Goal: Communication & Community: Answer question/provide support

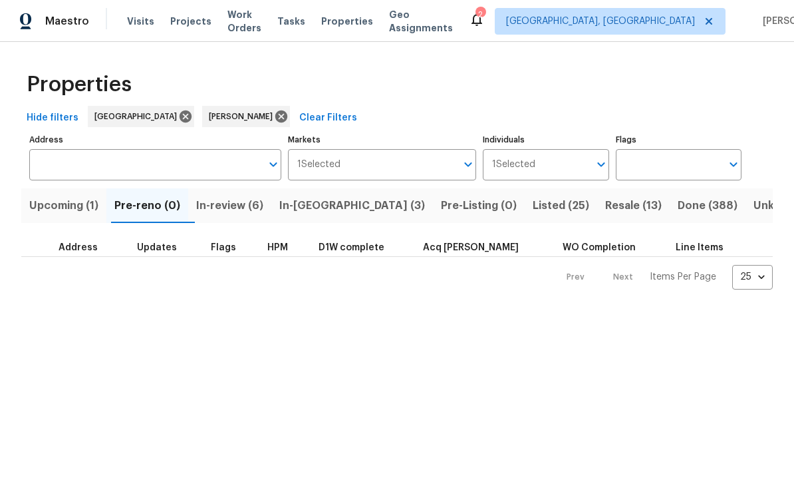
click at [314, 203] on span "In-reno (3)" at bounding box center [352, 205] width 146 height 19
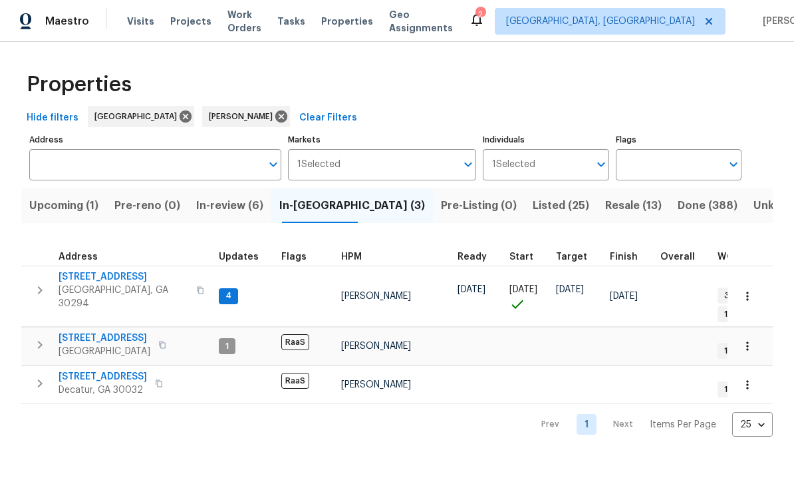
click at [79, 370] on span "3211 Sandusky Dr" at bounding box center [103, 376] width 88 height 13
click at [82, 331] on span "2755 Rockcliff Rd SE" at bounding box center [105, 337] width 92 height 13
click at [100, 275] on span "3491 Saddle Creek Ln" at bounding box center [124, 276] width 130 height 13
click at [80, 202] on span "Upcoming (1)" at bounding box center [63, 205] width 69 height 19
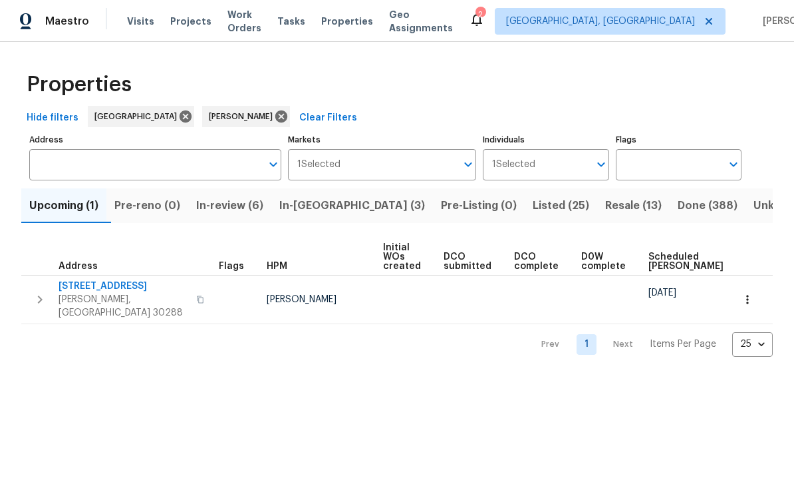
click at [89, 283] on span "1841 Cedar Walk Ln" at bounding box center [124, 285] width 130 height 13
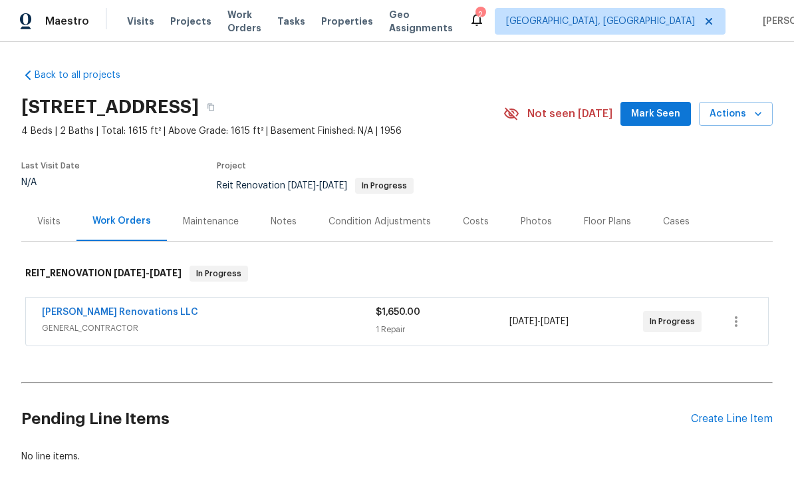
click at [86, 313] on link "Aseem Renovations LLC" at bounding box center [120, 311] width 156 height 9
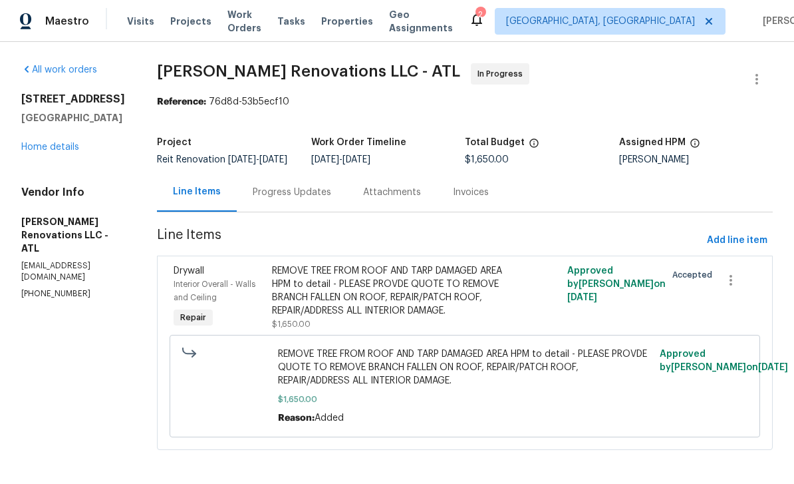
click at [326, 199] on div "Progress Updates" at bounding box center [292, 192] width 78 height 13
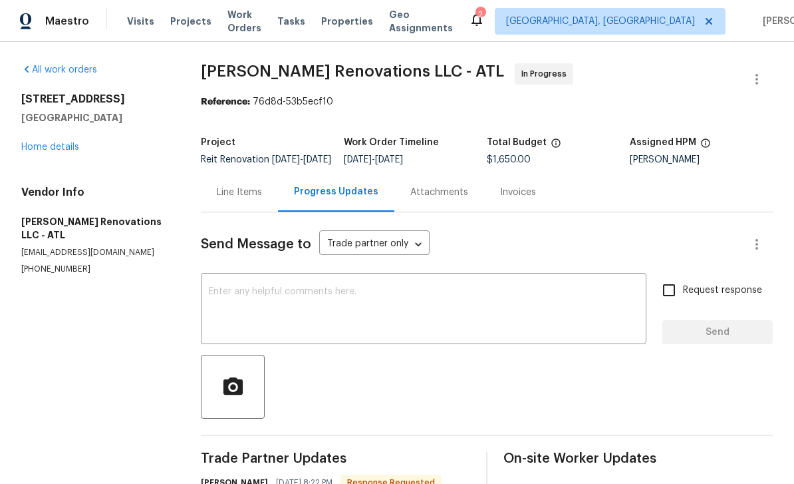
click at [492, 331] on textarea at bounding box center [424, 310] width 430 height 47
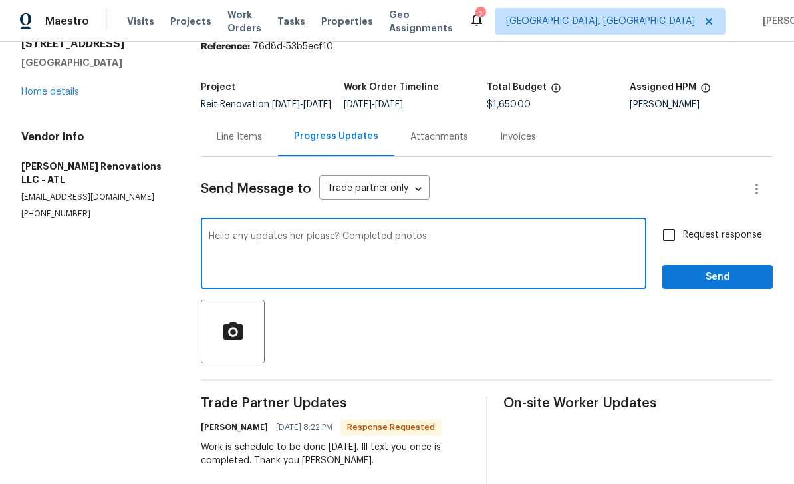
scroll to position [60, 0]
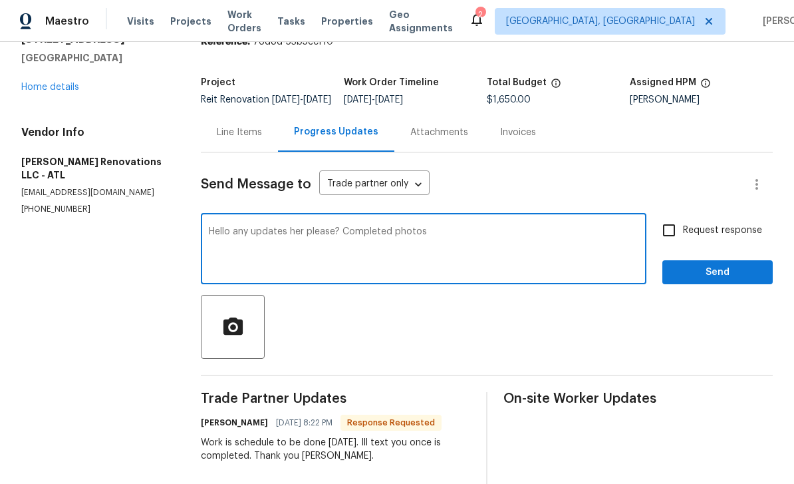
type textarea "Hello any updates her please? Completed photos"
click at [669, 216] on input "Request response" at bounding box center [669, 230] width 28 height 28
checkbox input "true"
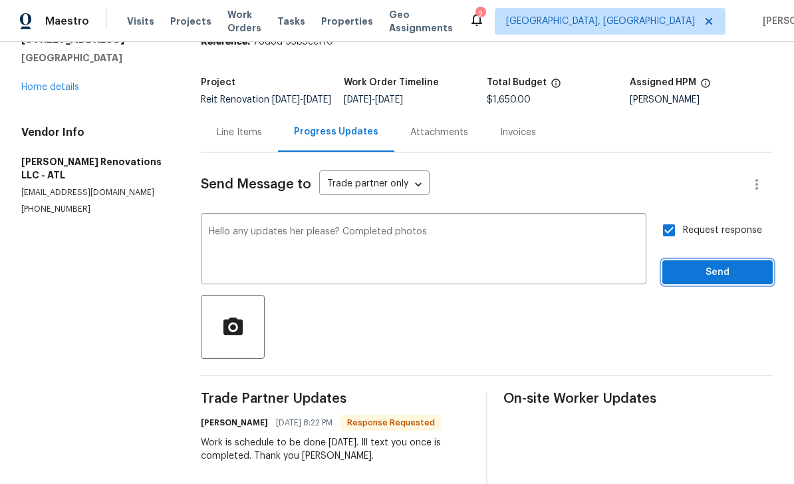
click at [714, 264] on span "Send" at bounding box center [717, 272] width 89 height 17
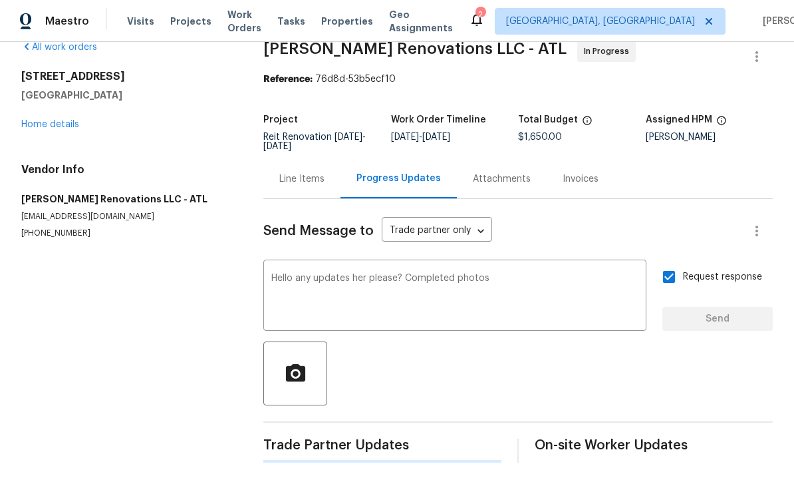
scroll to position [0, 0]
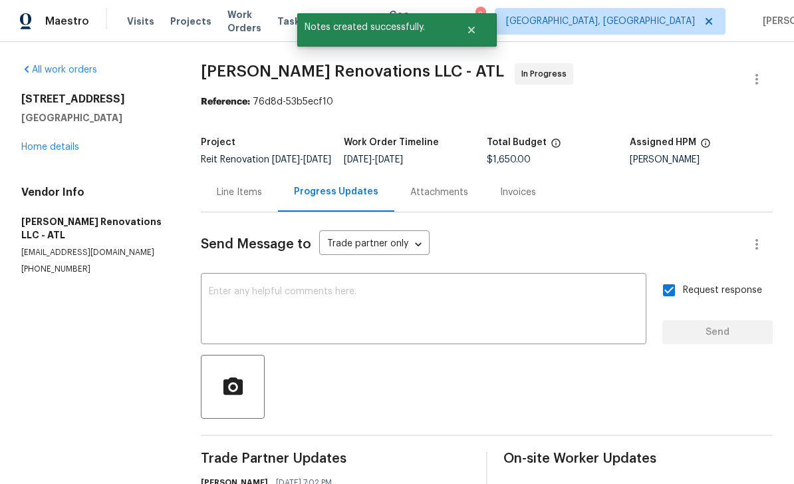
click at [42, 142] on link "Home details" at bounding box center [50, 146] width 58 height 9
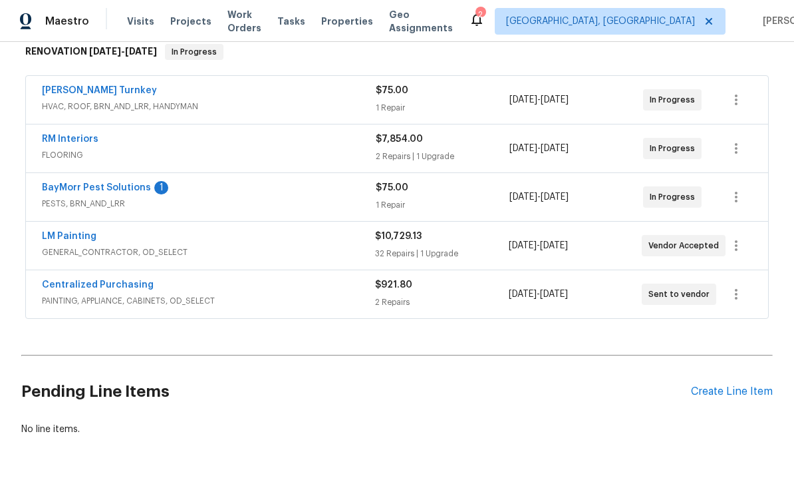
scroll to position [221, 0]
click at [84, 189] on link "BayMorr Pest Solutions" at bounding box center [96, 188] width 109 height 9
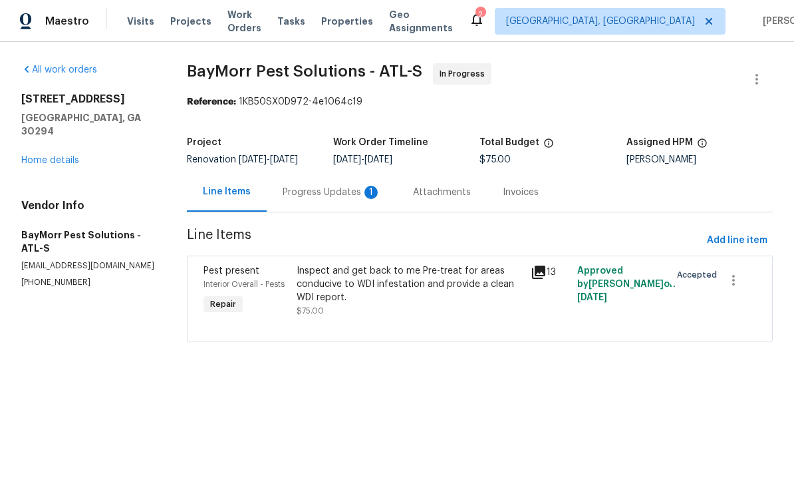
click at [354, 196] on div "Progress Updates 1" at bounding box center [332, 192] width 98 height 13
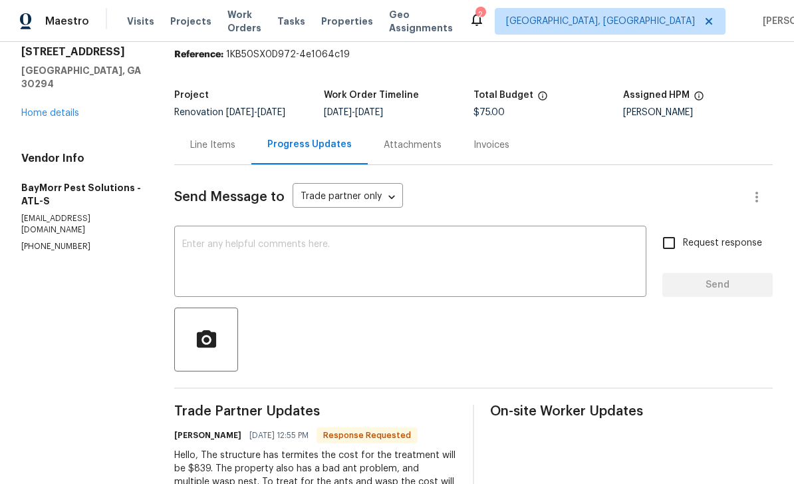
scroll to position [43, 0]
click at [539, 239] on textarea at bounding box center [410, 262] width 456 height 47
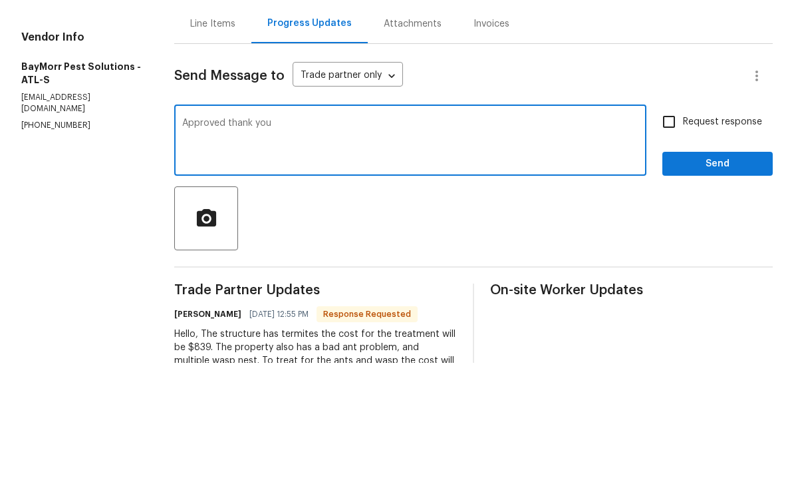
type textarea "Approved thank you"
click at [674, 229] on input "Request response" at bounding box center [669, 243] width 28 height 28
checkbox input "true"
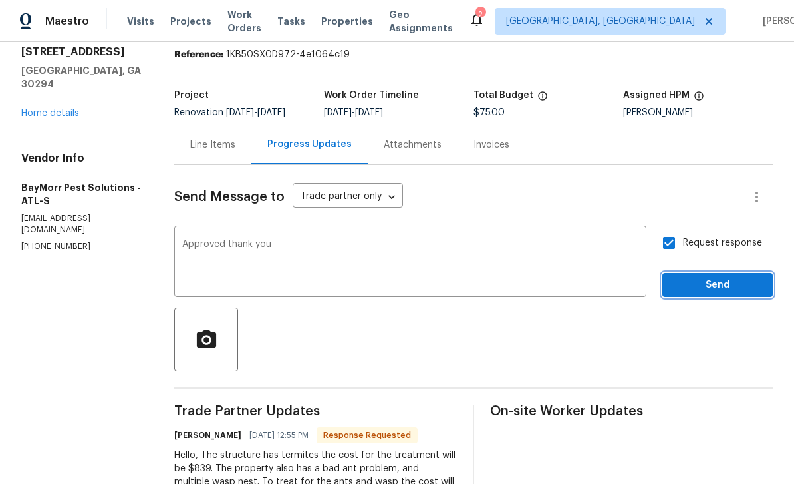
click at [710, 277] on span "Send" at bounding box center [717, 285] width 89 height 17
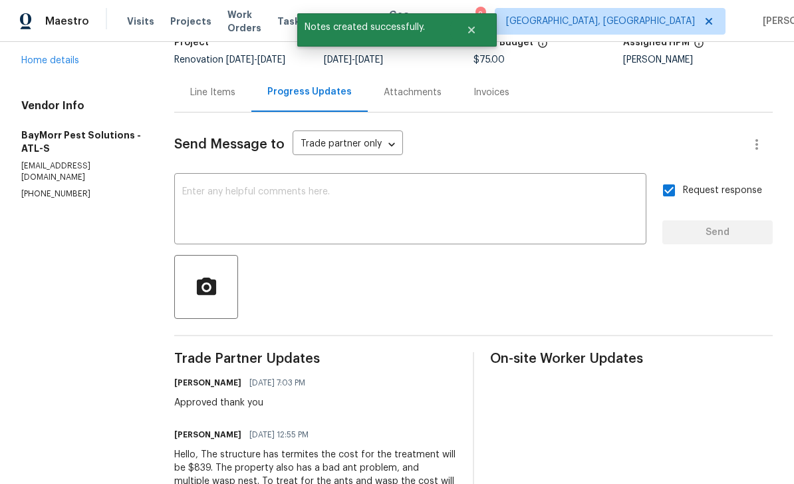
scroll to position [99, 0]
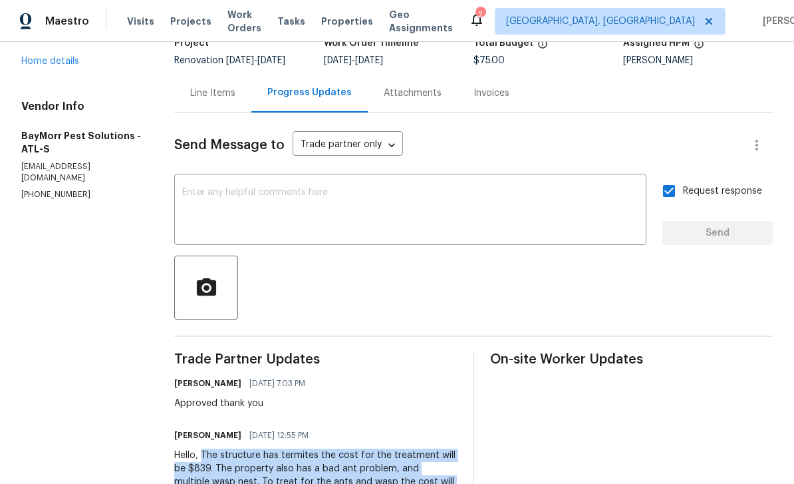
click at [210, 86] on div "Line Items" at bounding box center [212, 92] width 45 height 13
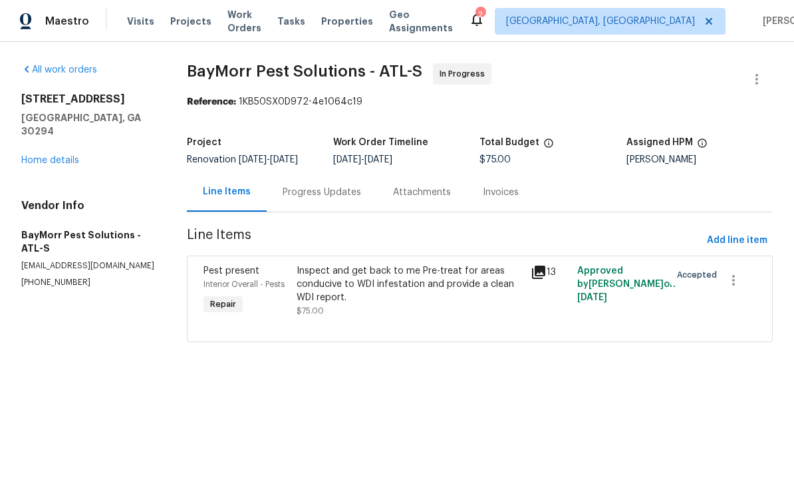
click at [478, 283] on div "Inspect and get back to me Pre-treat for areas conducive to WDI infestation and…" at bounding box center [410, 284] width 226 height 40
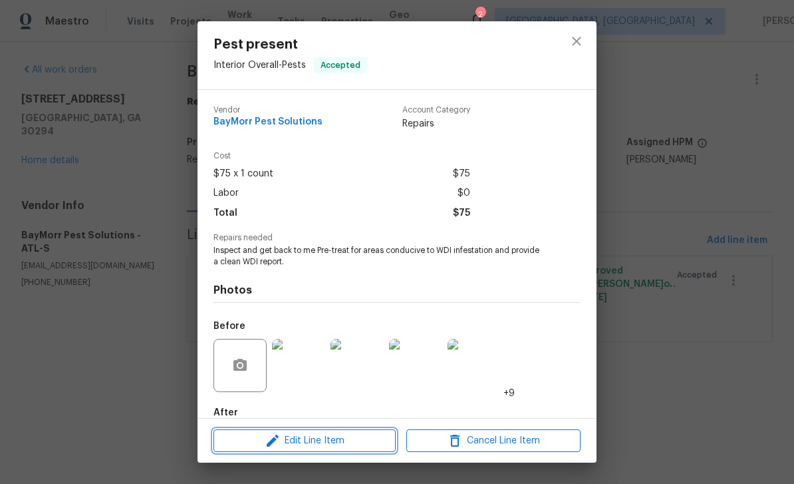
click at [378, 445] on span "Edit Line Item" at bounding box center [305, 440] width 174 height 17
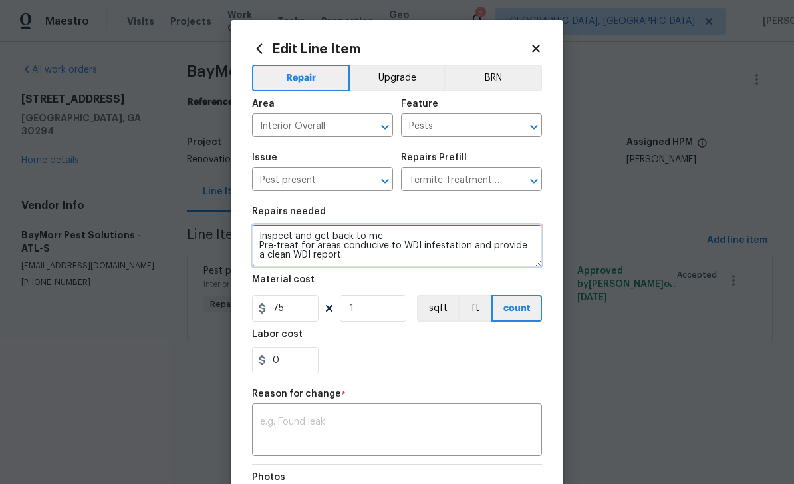
click at [258, 233] on textarea "Inspect and get back to me Pre-treat for areas conducive to WDI infestation and…" at bounding box center [397, 245] width 290 height 43
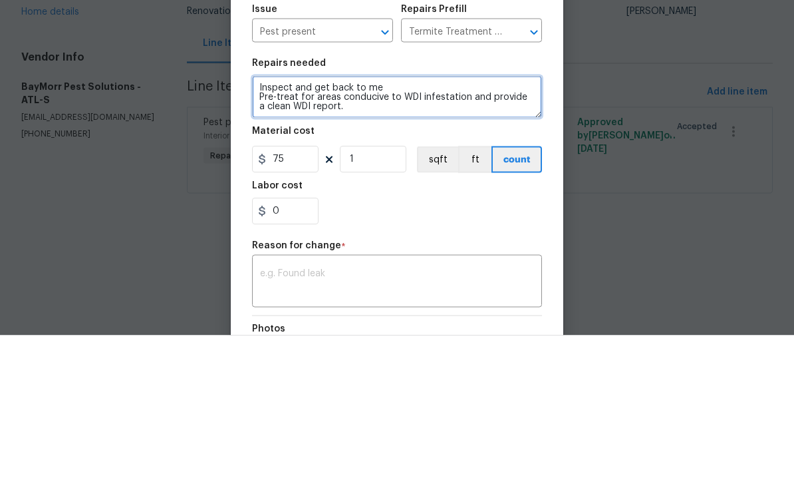
click at [258, 224] on textarea "Inspect and get back to me Pre-treat for areas conducive to WDI infestation and…" at bounding box center [397, 245] width 290 height 43
paste textarea "The structure has termites the cost for the treatment will be $839. The propert…"
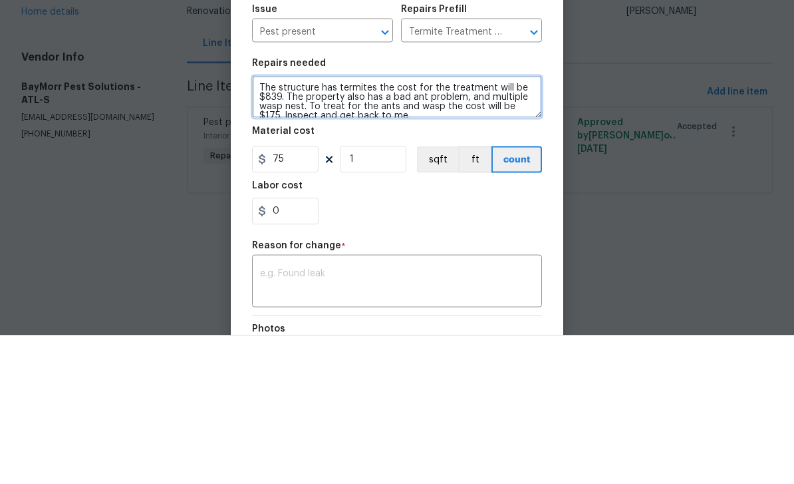
scroll to position [3, 0]
type textarea "The structure has termites the cost for the treatment will be $839. The propert…"
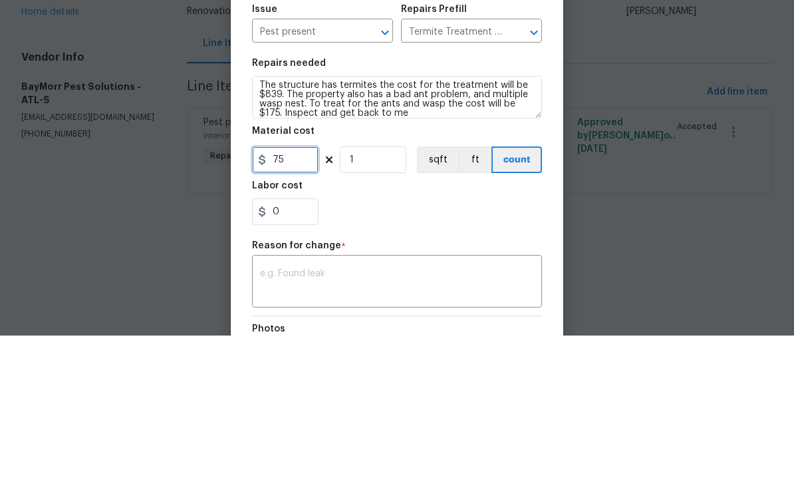
click at [307, 295] on input "75" at bounding box center [285, 308] width 67 height 27
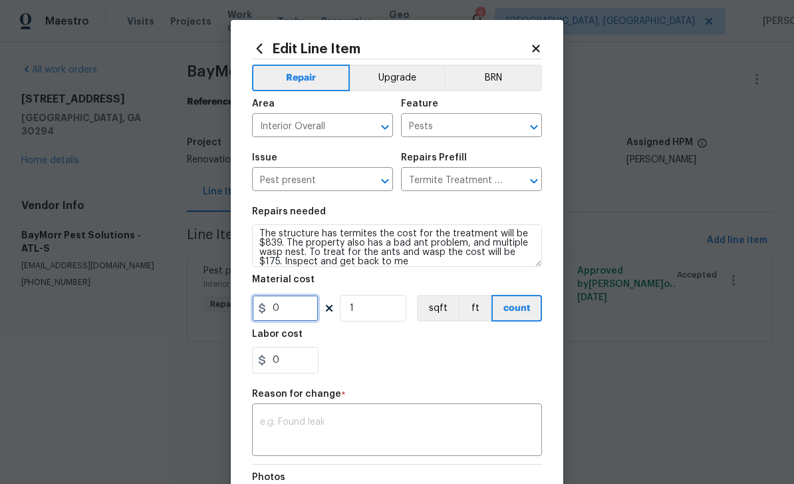
click at [273, 313] on input "0" at bounding box center [285, 308] width 67 height 27
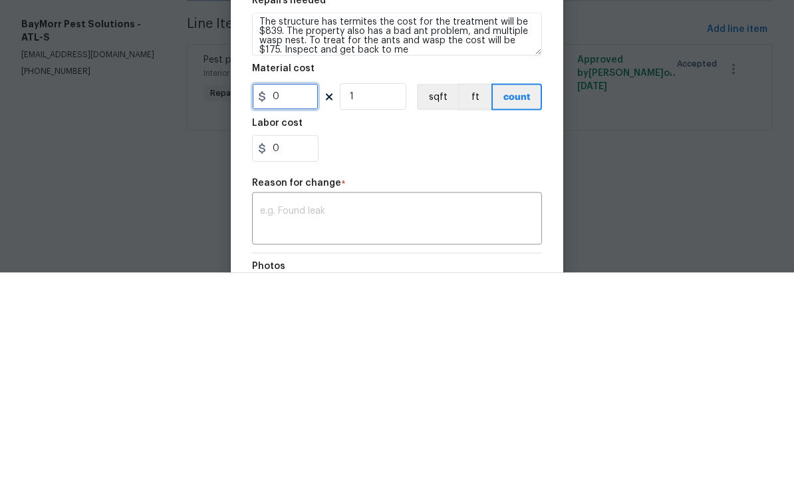
click at [303, 295] on input "0" at bounding box center [285, 308] width 67 height 27
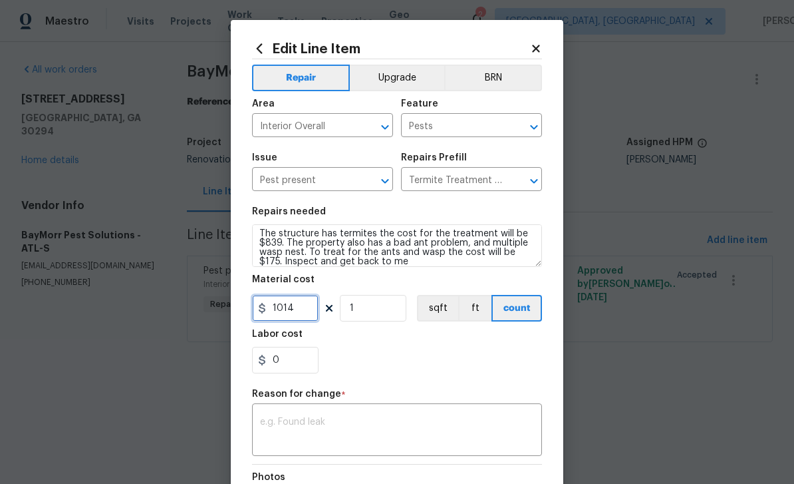
type input "1014"
click at [489, 434] on textarea at bounding box center [397, 431] width 274 height 28
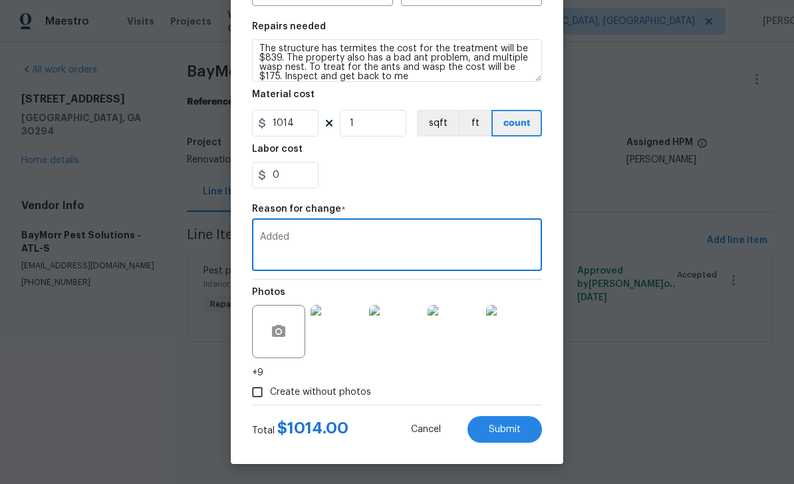
scroll to position [188, 0]
type textarea "Added"
click at [530, 430] on button "Submit" at bounding box center [505, 429] width 75 height 27
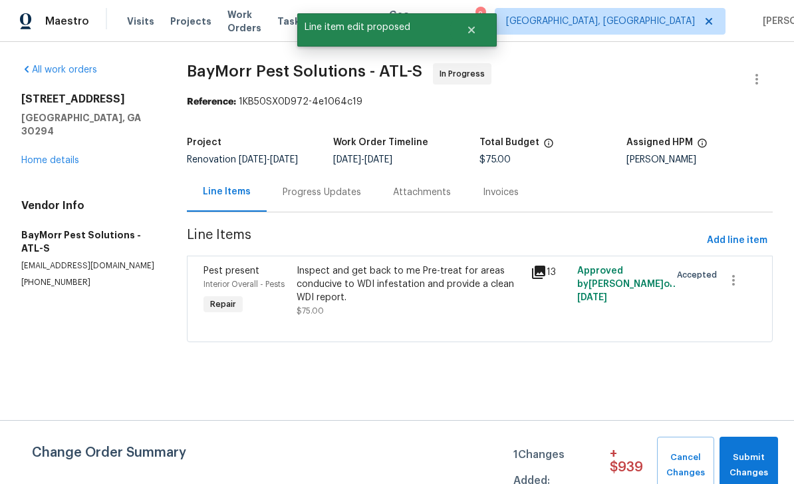
scroll to position [0, 0]
click at [747, 470] on span "Submit Changes" at bounding box center [748, 465] width 45 height 31
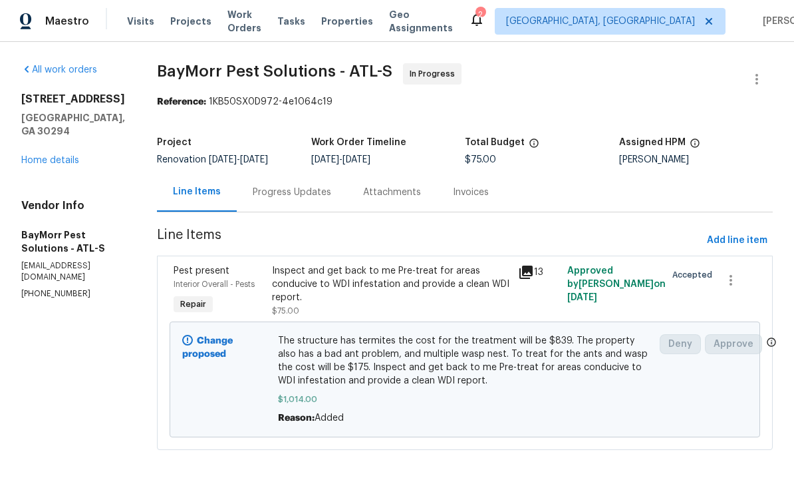
click at [56, 165] on link "Home details" at bounding box center [50, 160] width 58 height 9
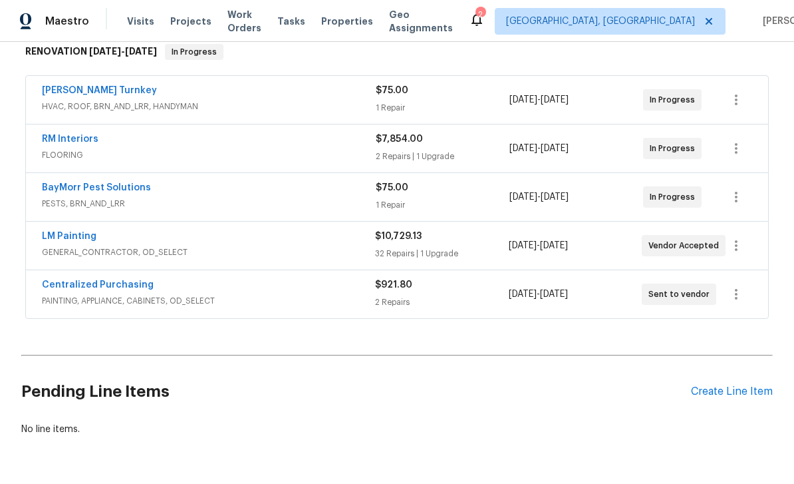
scroll to position [221, 0]
click at [60, 143] on link "RM Interiors" at bounding box center [70, 139] width 57 height 9
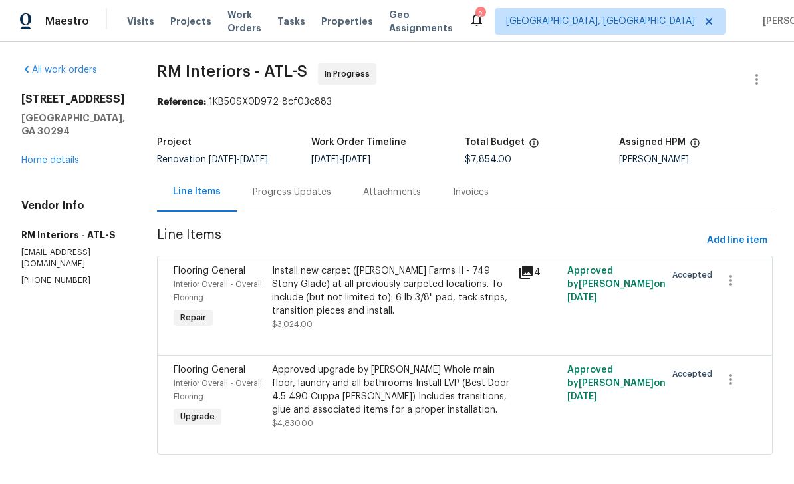
click at [322, 190] on div "Progress Updates" at bounding box center [292, 192] width 78 height 13
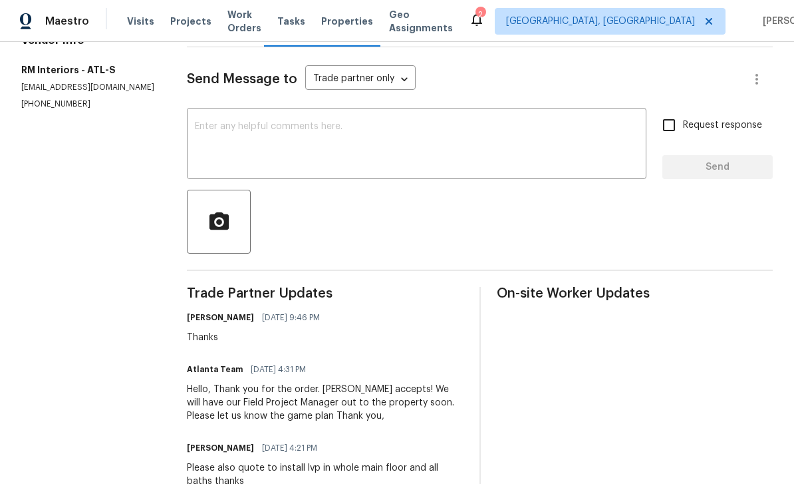
scroll to position [164, 0]
click at [587, 146] on textarea at bounding box center [417, 145] width 444 height 47
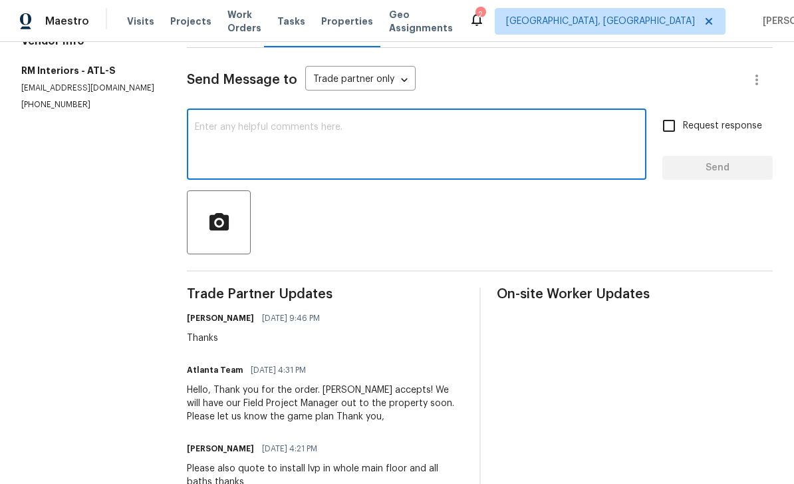
type textarea "W"
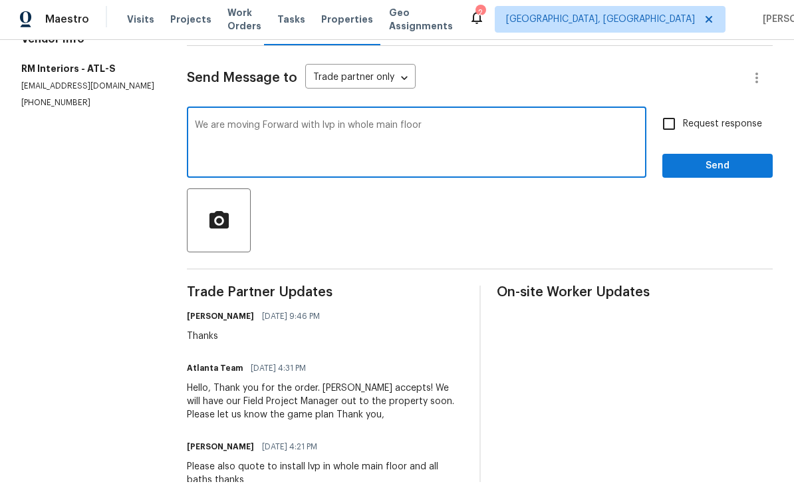
scroll to position [27, 0]
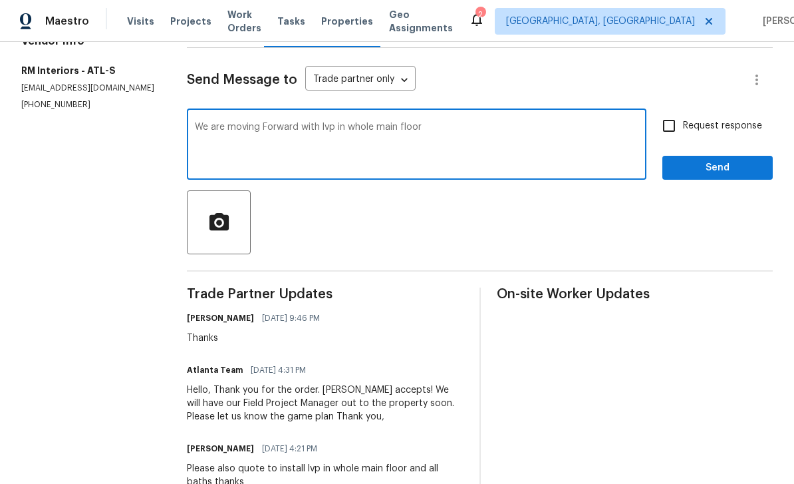
click at [549, 122] on textarea "We are moving Forward with lvp in whole main floor" at bounding box center [417, 145] width 444 height 47
type textarea "We are moving Forward with lvp in whole main floor, all baths and laundry The r…"
click at [671, 112] on input "Request response" at bounding box center [669, 126] width 28 height 28
checkbox input "true"
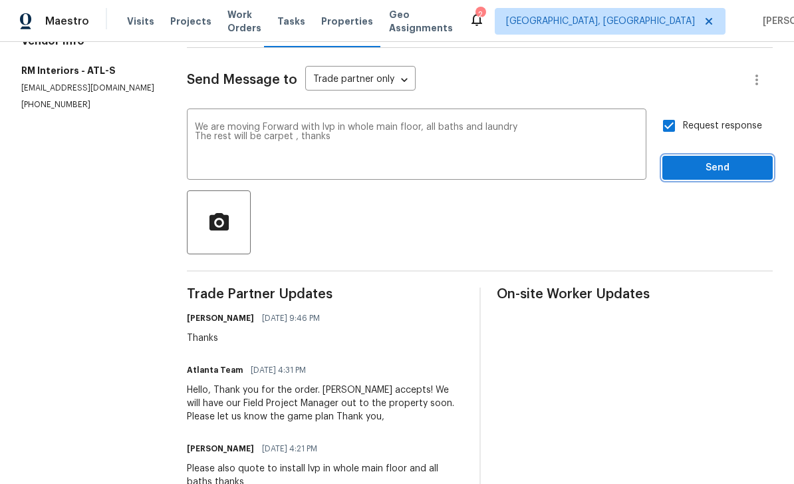
click at [714, 160] on span "Send" at bounding box center [717, 168] width 89 height 17
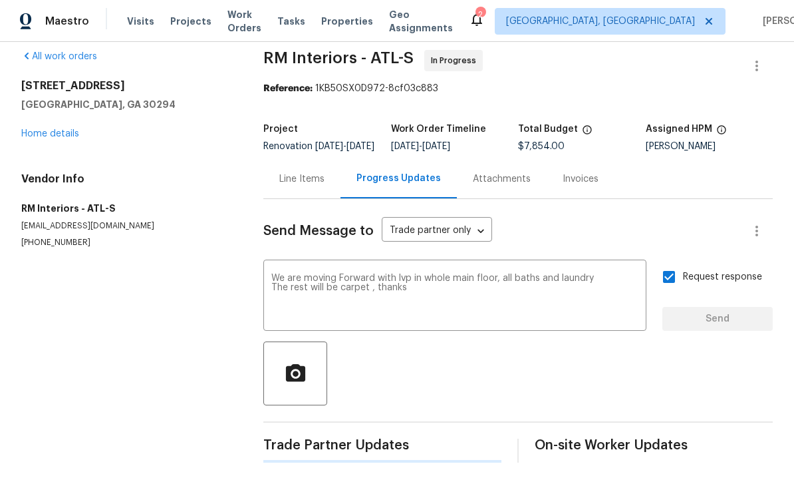
scroll to position [0, 0]
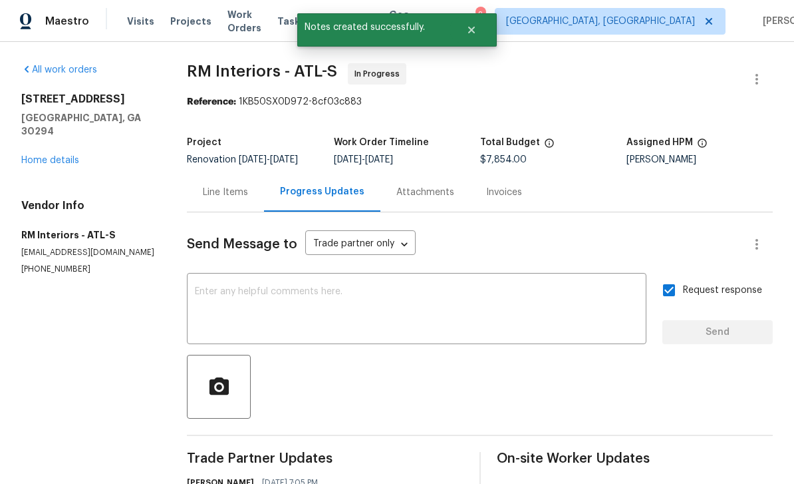
click at [46, 156] on link "Home details" at bounding box center [50, 160] width 58 height 9
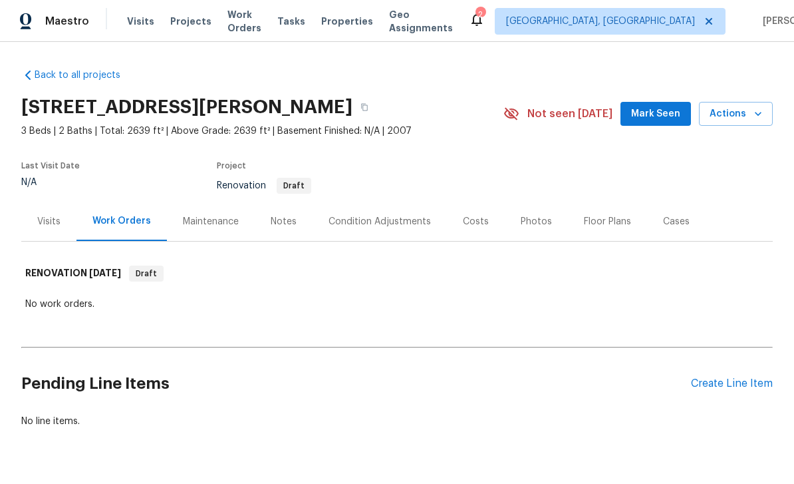
click at [410, 203] on div "Condition Adjustments" at bounding box center [380, 221] width 134 height 39
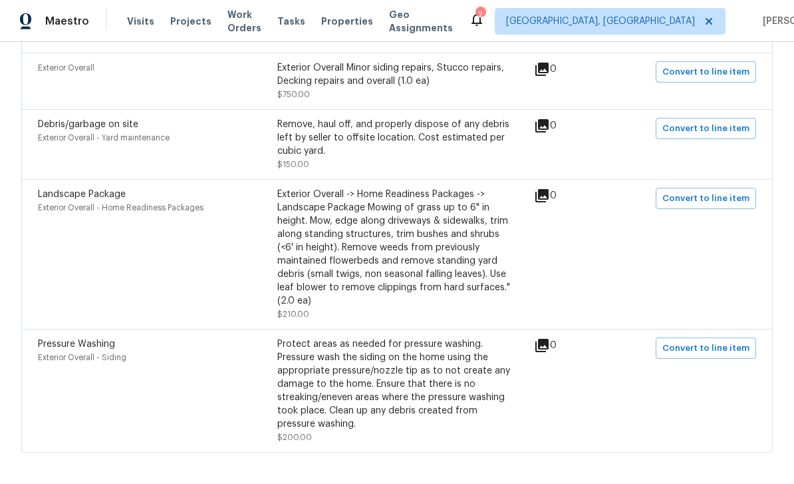
scroll to position [663, 0]
